Goal: Task Accomplishment & Management: Manage account settings

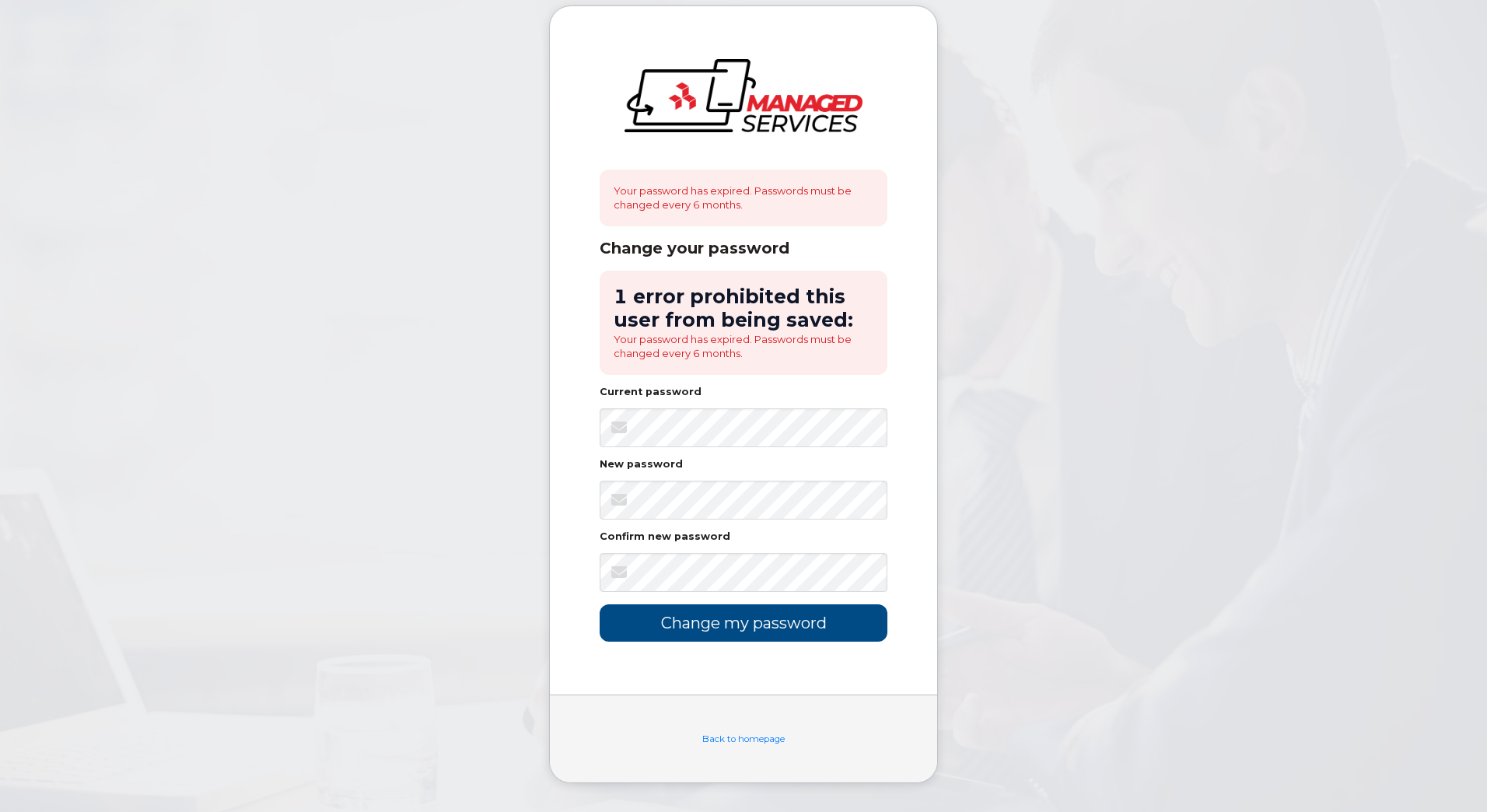
click at [980, 478] on body "Your password has expired. Passwords must be changed every 6 months. Change you…" at bounding box center [743, 406] width 1487 height 812
click at [779, 632] on input "Change my password" at bounding box center [744, 622] width 288 height 36
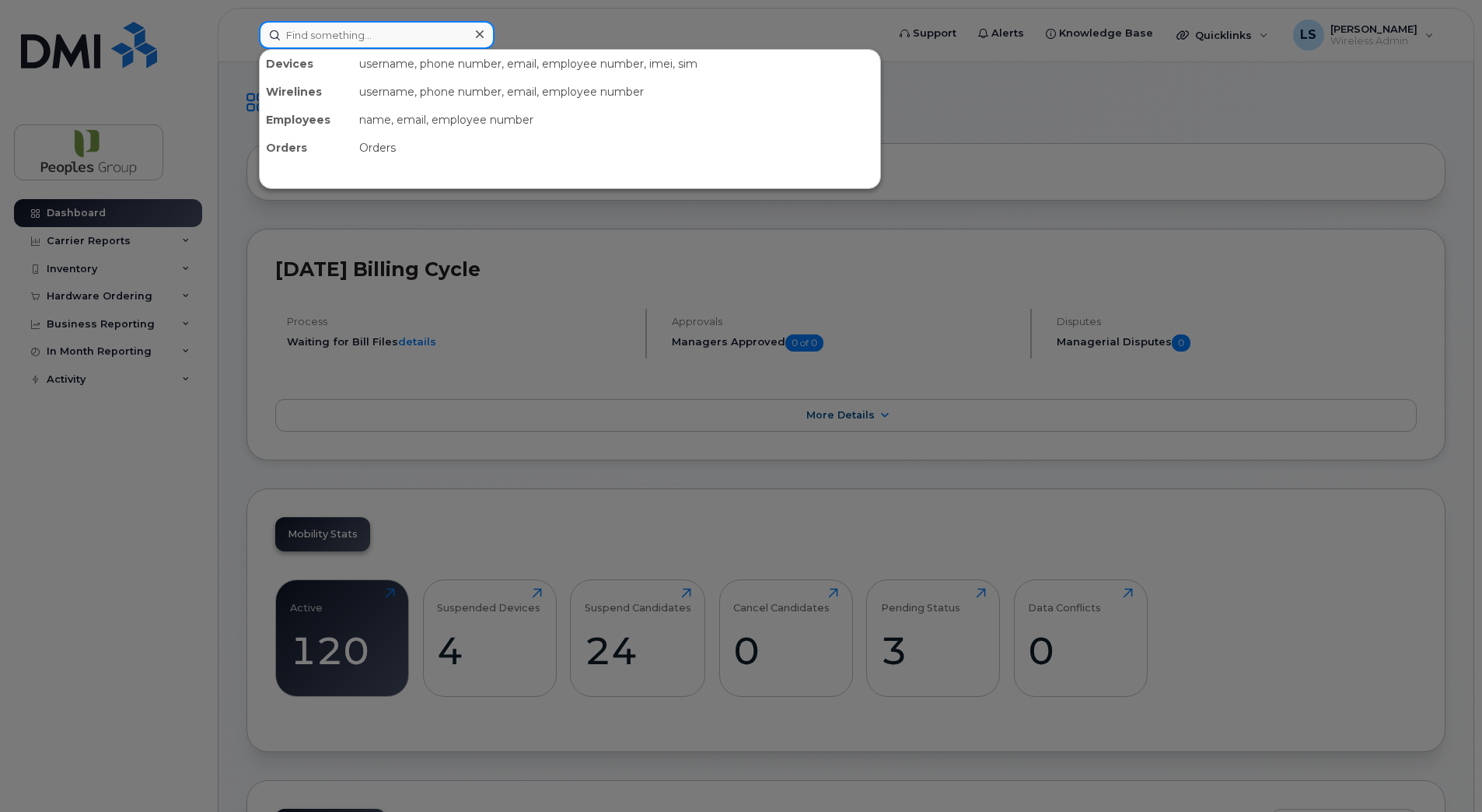
click at [340, 36] on input at bounding box center [377, 35] width 235 height 28
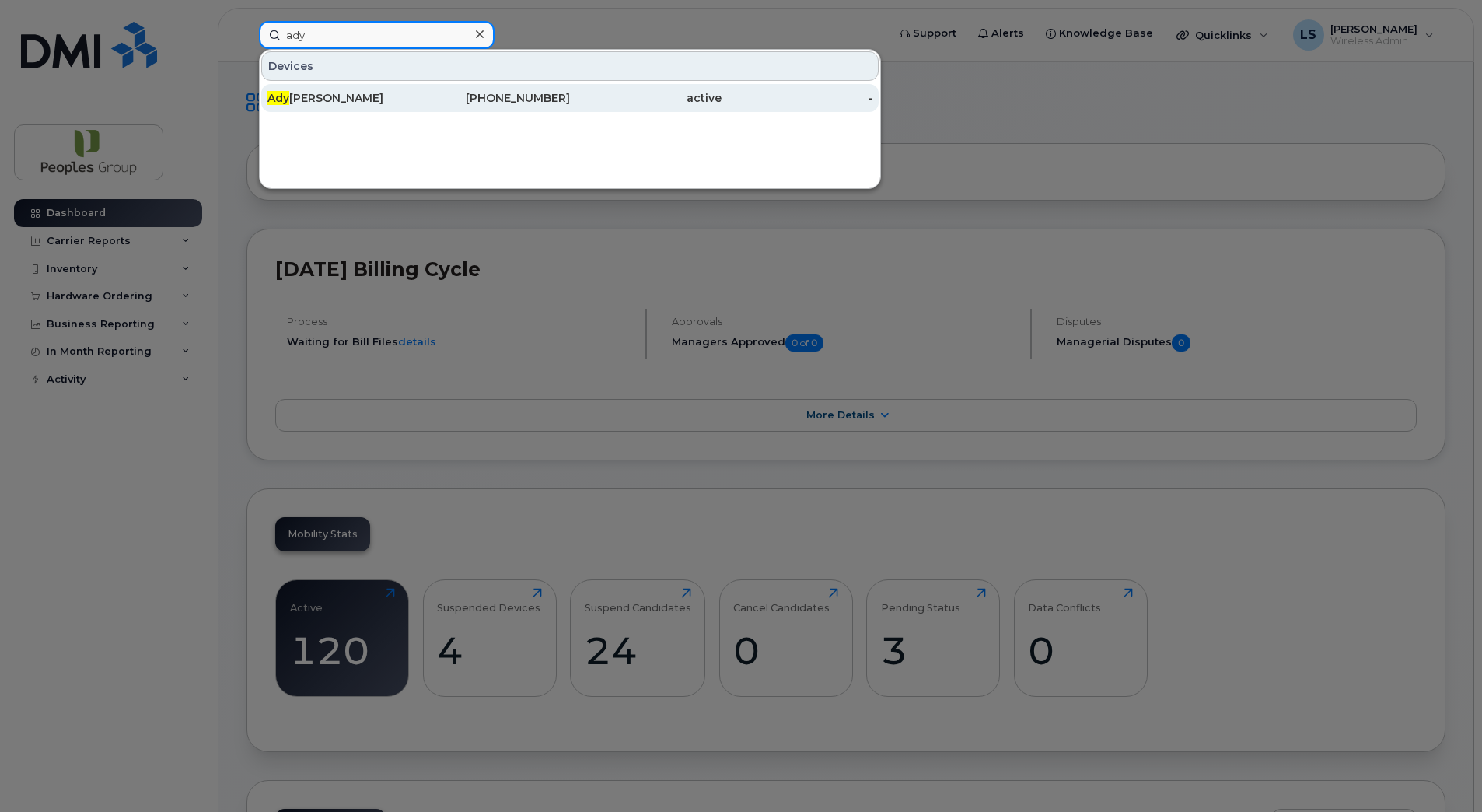
type input "ady"
click at [328, 94] on div "Ady Steen" at bounding box center [343, 98] width 151 height 16
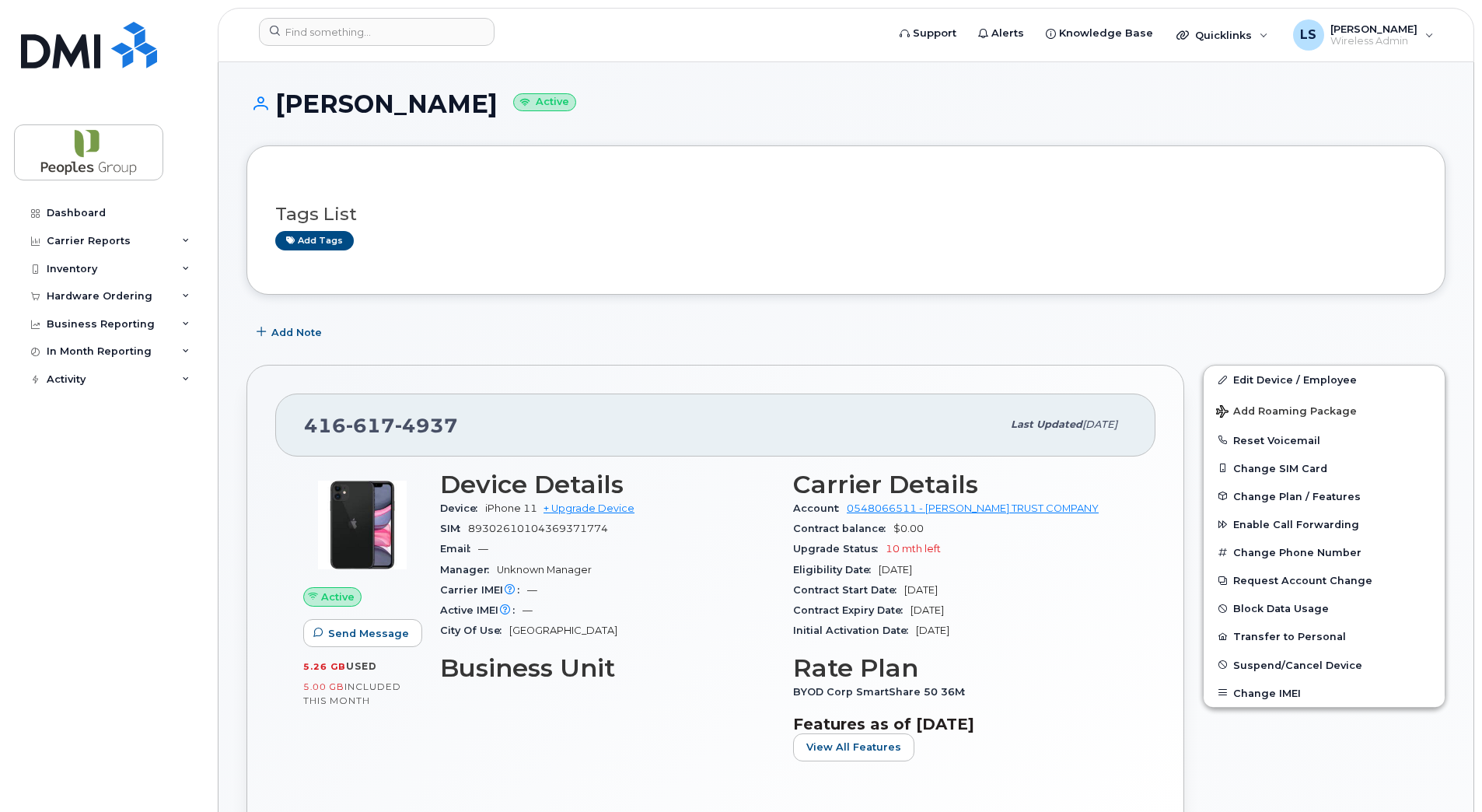
click at [178, 554] on div "Dashboard Carrier Reports Monthly Billing Data Daily Data Pooling Data Behavior…" at bounding box center [109, 494] width 192 height 589
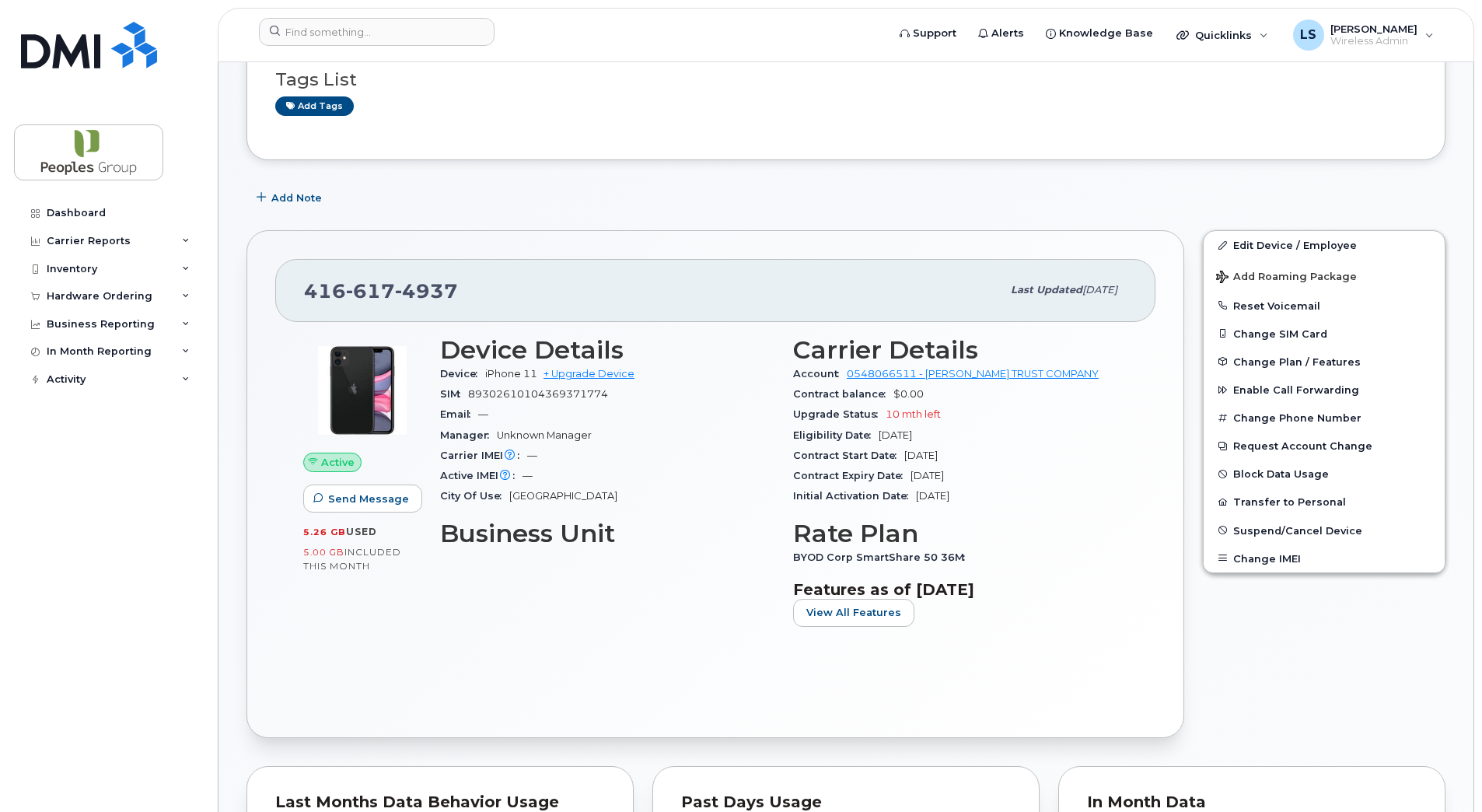
scroll to position [155, 0]
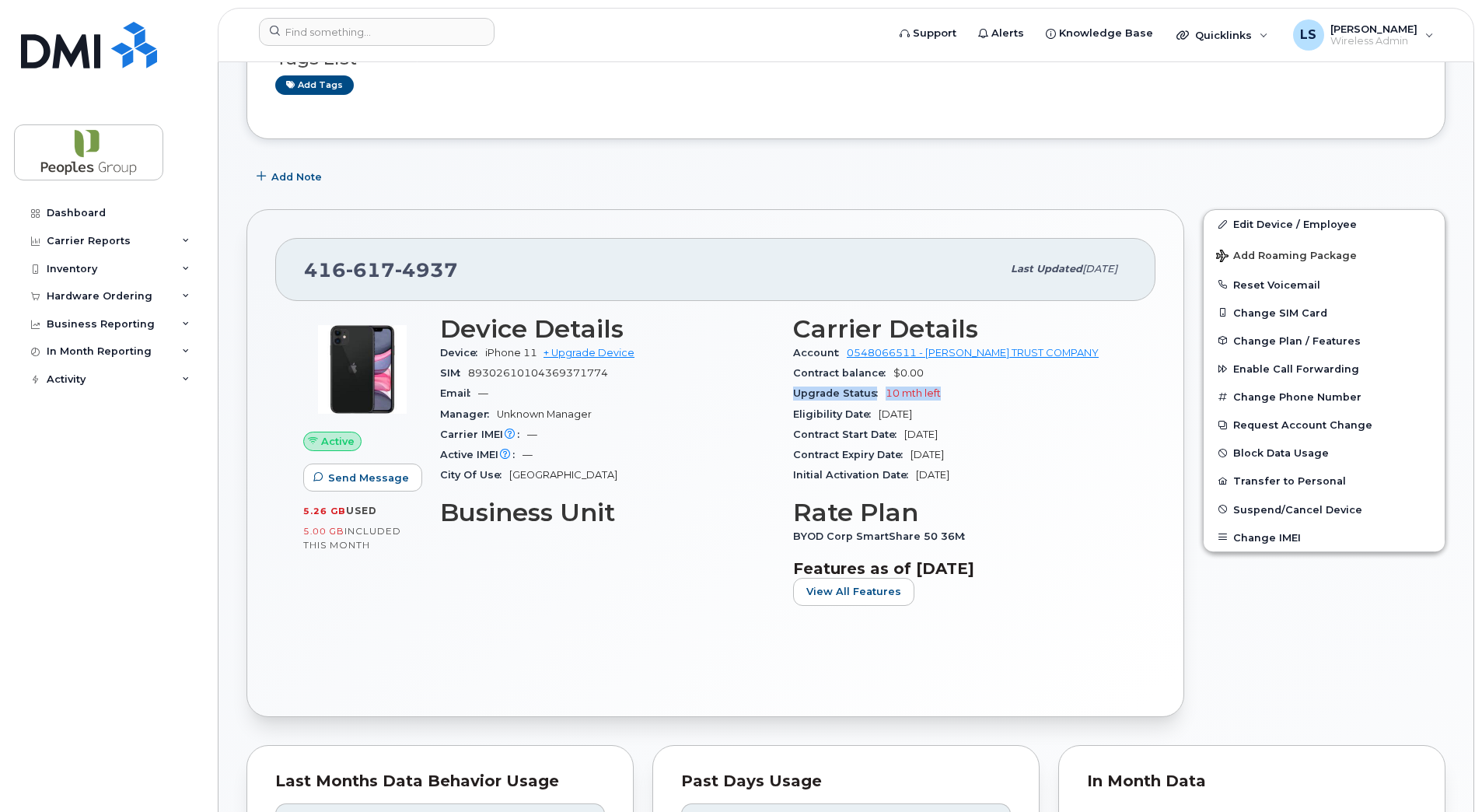
drag, startPoint x: 795, startPoint y: 392, endPoint x: 992, endPoint y: 387, distance: 197.1
click at [992, 387] on div "Upgrade Status 10 mth left" at bounding box center [960, 393] width 334 height 21
click at [1266, 484] on button "Transfer to Personal" at bounding box center [1324, 480] width 241 height 28
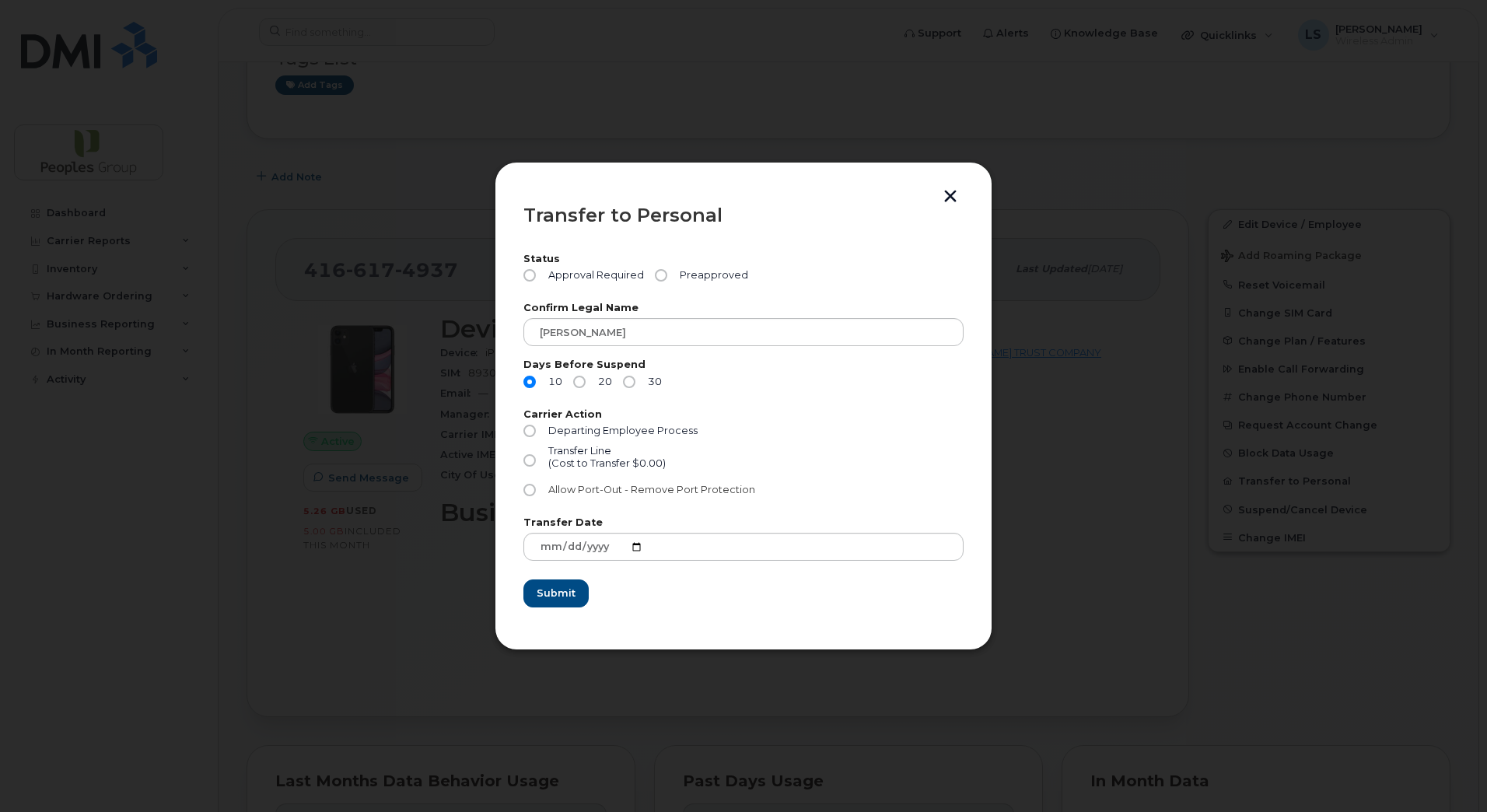
click at [534, 492] on input "Allow Port-Out - Remove Port Protection" at bounding box center [529, 490] width 12 height 12
radio input "true"
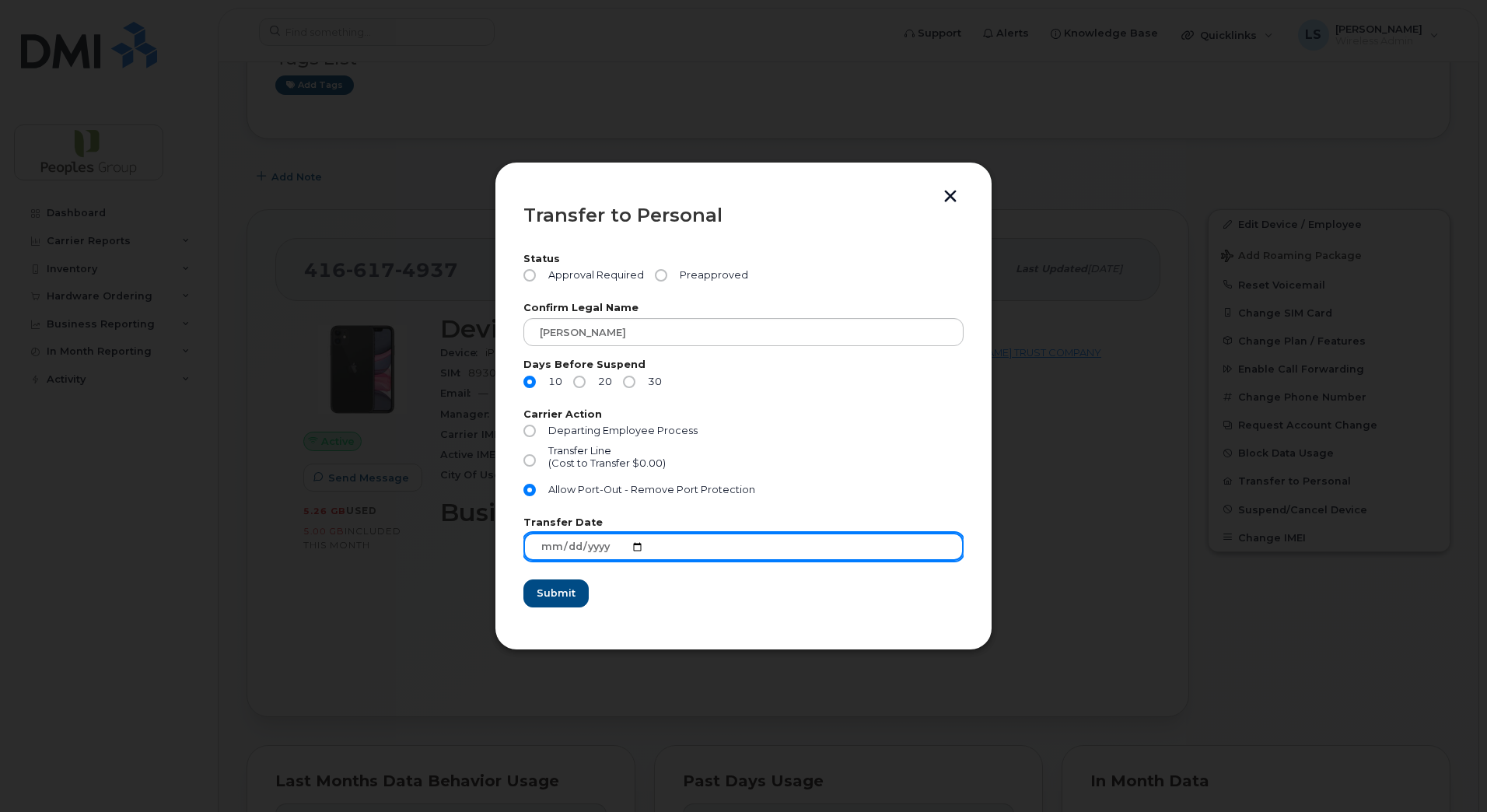
click at [634, 545] on input "2025-10-15" at bounding box center [743, 546] width 440 height 28
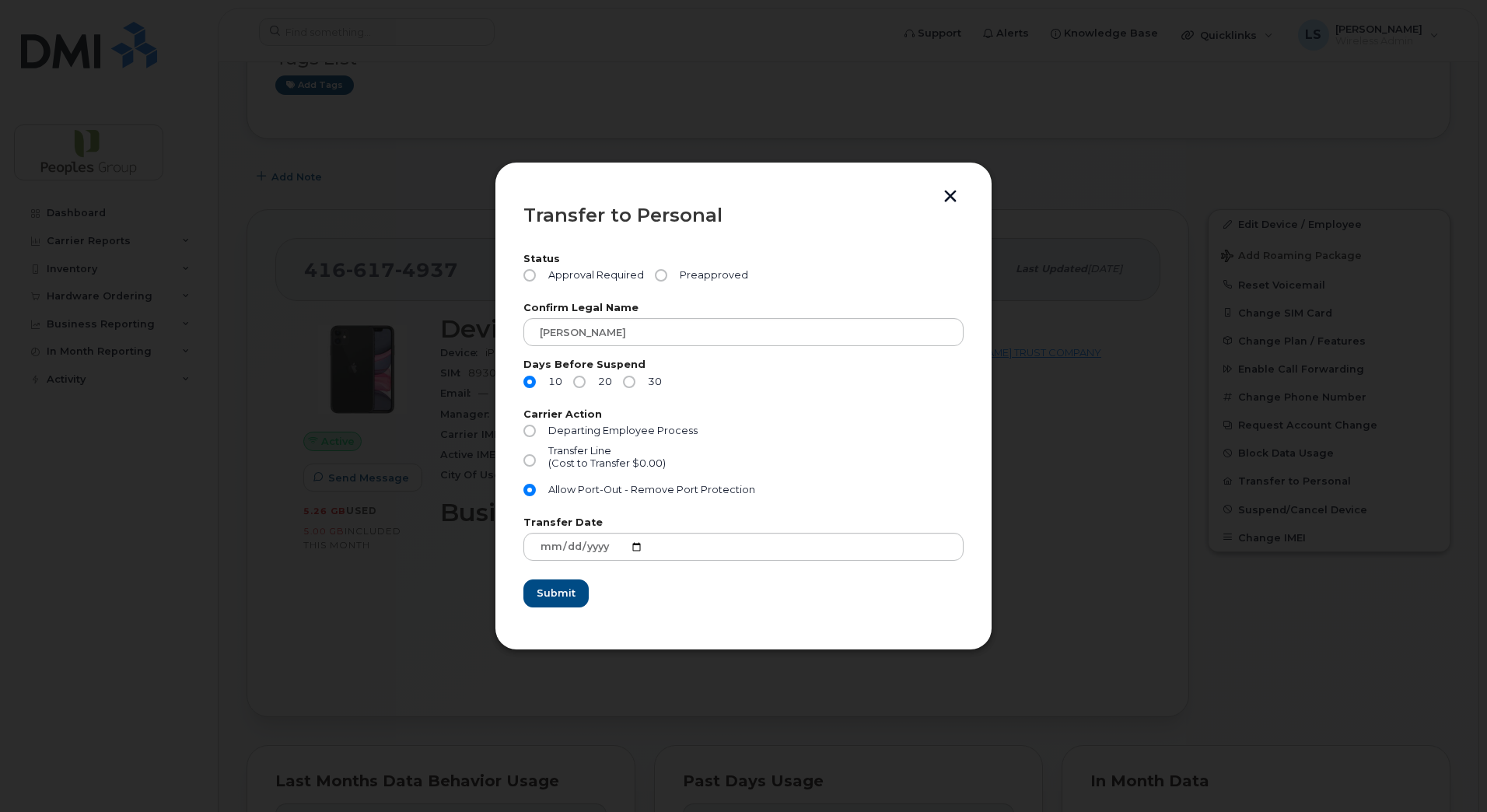
type input "2025-11-15"
click at [952, 191] on button "button" at bounding box center [950, 198] width 23 height 16
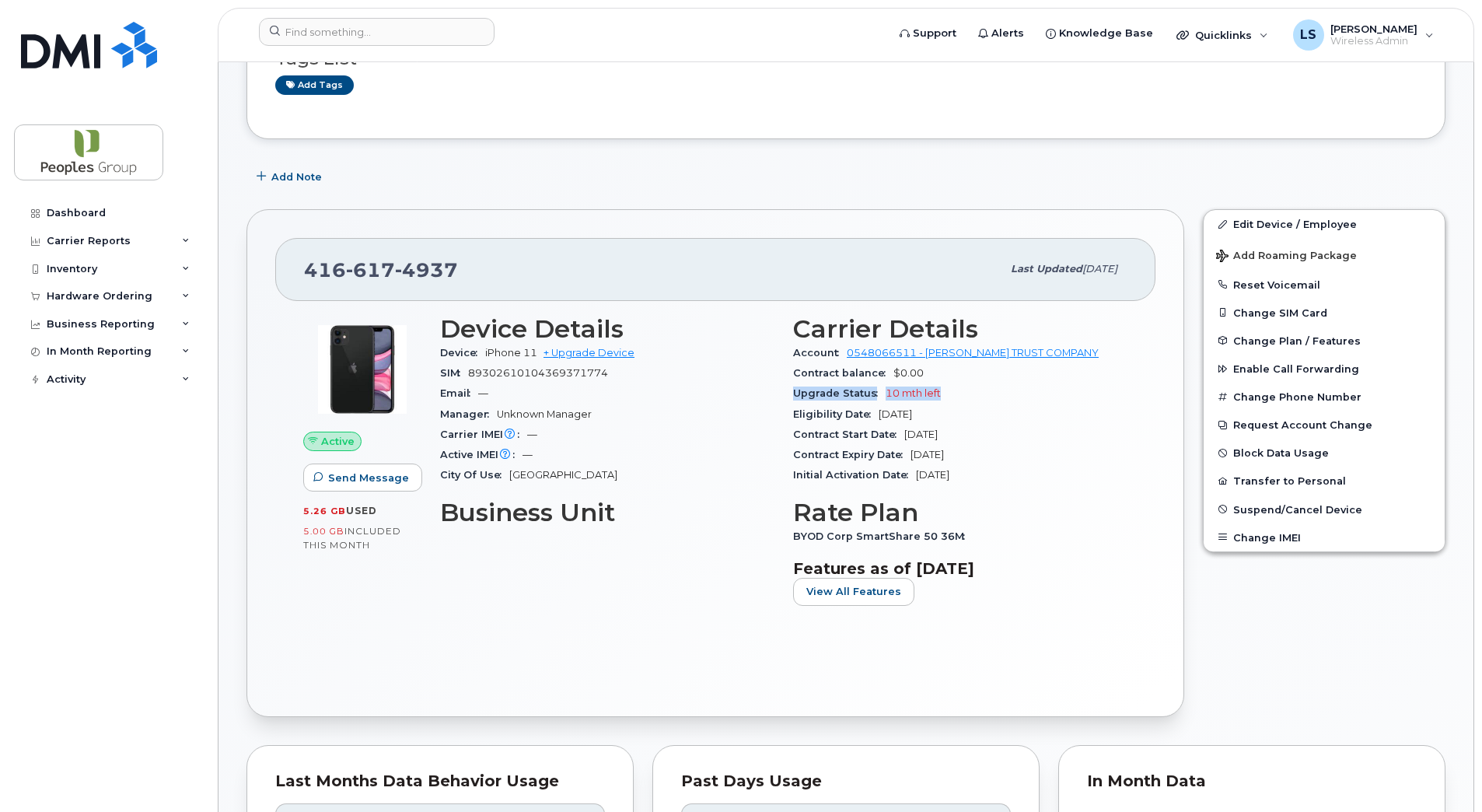
scroll to position [78, 0]
